Goal: Complete application form

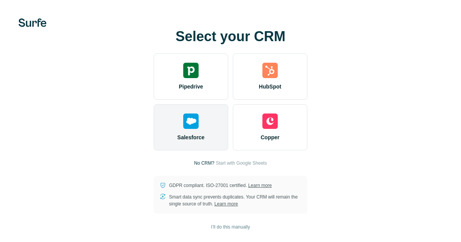
click at [203, 129] on div "Salesforce" at bounding box center [191, 127] width 75 height 46
click at [184, 123] on img at bounding box center [190, 120] width 15 height 15
